Goal: Transaction & Acquisition: Subscribe to service/newsletter

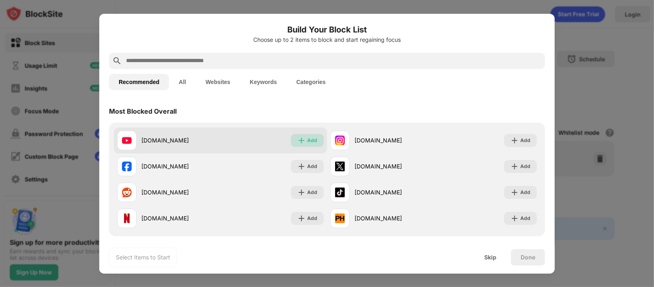
click at [299, 139] on img at bounding box center [302, 140] width 8 height 8
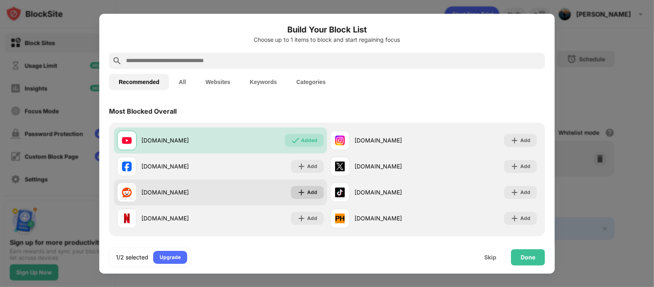
click at [301, 187] on div "Add" at bounding box center [307, 192] width 33 height 13
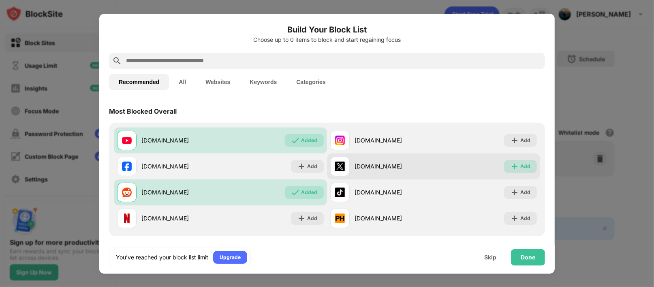
click at [522, 169] on div "Add" at bounding box center [525, 166] width 10 height 8
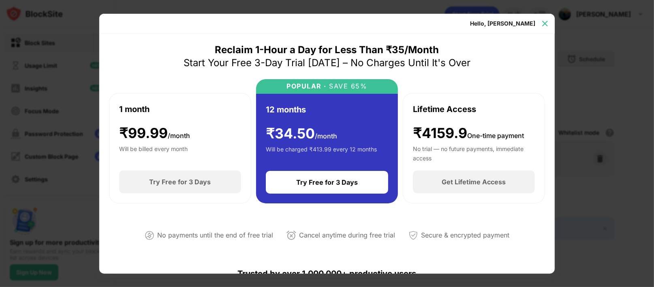
click at [539, 23] on div at bounding box center [545, 23] width 13 height 13
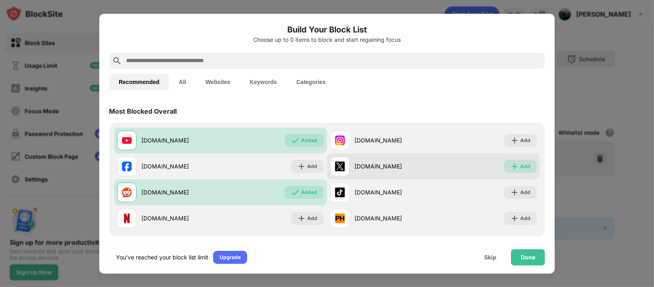
click at [506, 160] on div "Add" at bounding box center [520, 166] width 33 height 13
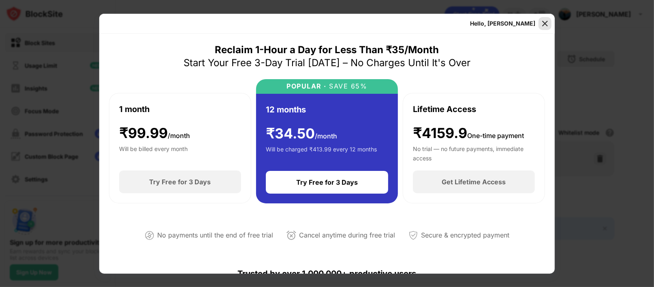
drag, startPoint x: 506, startPoint y: 160, endPoint x: 546, endPoint y: 18, distance: 147.4
click at [546, 18] on div at bounding box center [545, 23] width 13 height 13
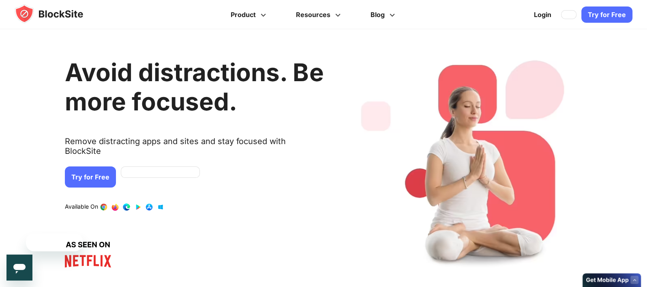
click at [84, 175] on link "Try for Free" at bounding box center [90, 176] width 51 height 21
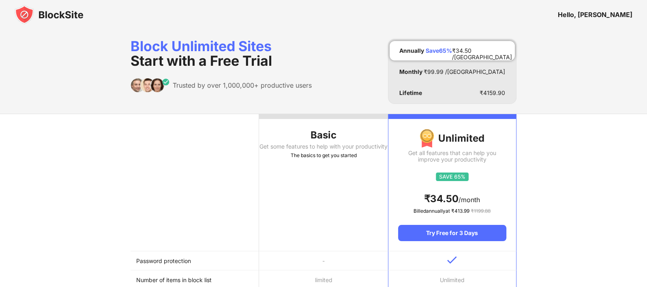
click at [317, 159] on div "The basics to get you started" at bounding box center [323, 155] width 128 height 8
drag, startPoint x: 308, startPoint y: 139, endPoint x: 371, endPoint y: 172, distance: 70.5
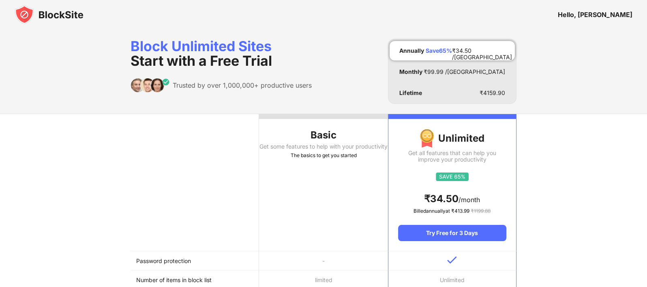
click at [371, 172] on th "Basic Get some features to help with your productivity The basics to get you st…" at bounding box center [323, 182] width 128 height 137
drag, startPoint x: 371, startPoint y: 172, endPoint x: 297, endPoint y: 116, distance: 92.6
click at [297, 116] on th "Basic Get some features to help with your productivity The basics to get you st…" at bounding box center [323, 182] width 128 height 137
click at [297, 116] on div at bounding box center [323, 116] width 128 height 5
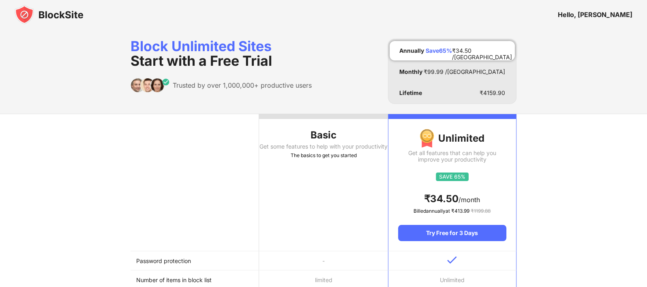
drag, startPoint x: 297, startPoint y: 116, endPoint x: 381, endPoint y: 167, distance: 98.4
click at [381, 167] on th "Basic Get some features to help with your productivity The basics to get you st…" at bounding box center [323, 182] width 128 height 137
click at [337, 212] on th "Basic Get some features to help with your productivity The basics to get you st…" at bounding box center [323, 182] width 128 height 137
